Goal: Task Accomplishment & Management: Use online tool/utility

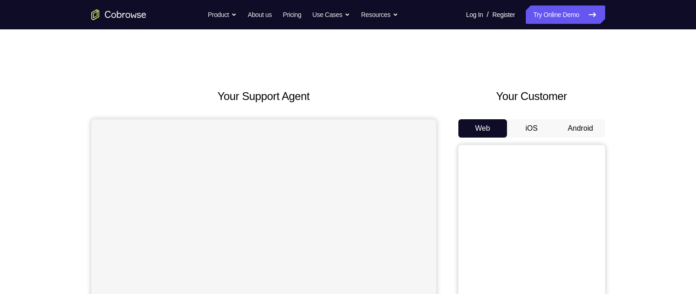
click at [566, 125] on button "Android" at bounding box center [580, 128] width 49 height 18
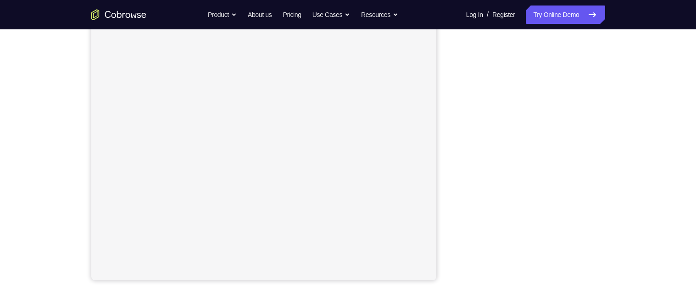
scroll to position [147, 0]
click at [650, 55] on div "Your Support Agent Your Customer Web iOS Android Next Steps We’d be happy to gi…" at bounding box center [348, 185] width 696 height 605
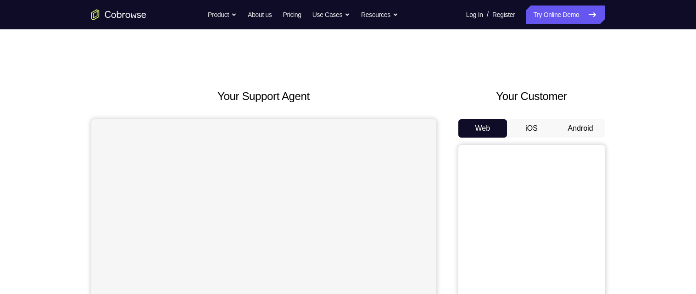
click at [574, 129] on button "Android" at bounding box center [580, 128] width 49 height 18
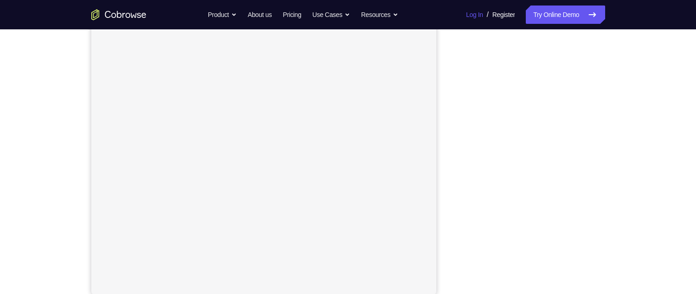
scroll to position [133, 0]
